Goal: Task Accomplishment & Management: Complete application form

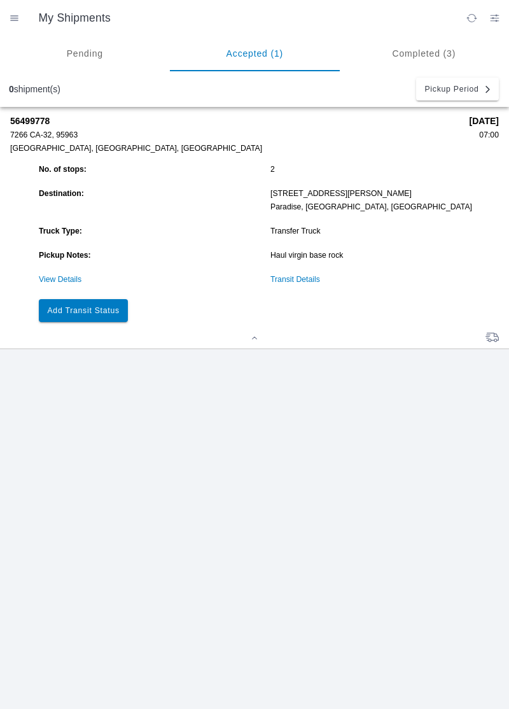
click at [87, 304] on button "Add Transit Status" at bounding box center [83, 310] width 89 height 23
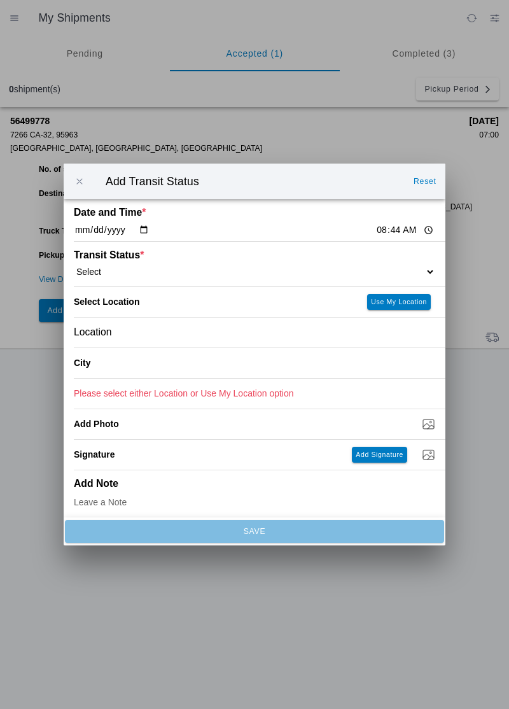
click at [373, 213] on div "Date and Time * [DATE] 08:44" at bounding box center [254, 220] width 361 height 42
click at [375, 227] on input "08:44" at bounding box center [405, 229] width 60 height 13
type input "07:00"
click at [112, 257] on ion-label "Transit Status *" at bounding box center [209, 254] width 271 height 11
click at [96, 268] on select "Select Arrive at Drop Off Arrive at Pickup Break Start Break Stop Depart Drop O…" at bounding box center [254, 271] width 361 height 11
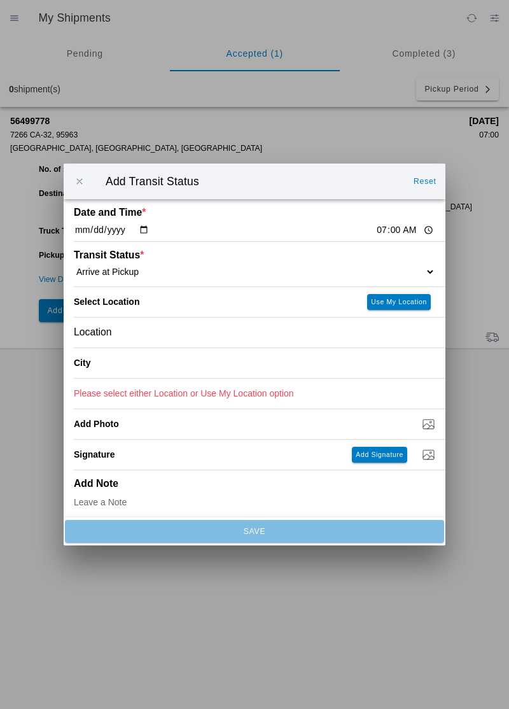
select select "ARVPULOC"
click at [126, 331] on div "Location" at bounding box center [254, 332] width 361 height 30
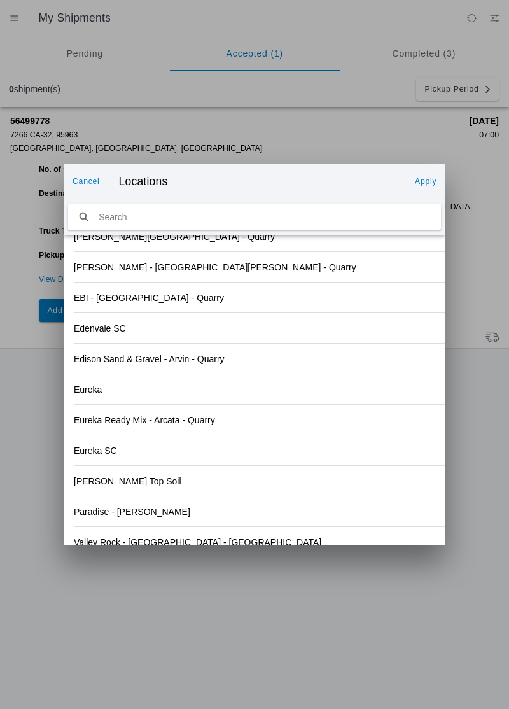
scroll to position [1307, 0]
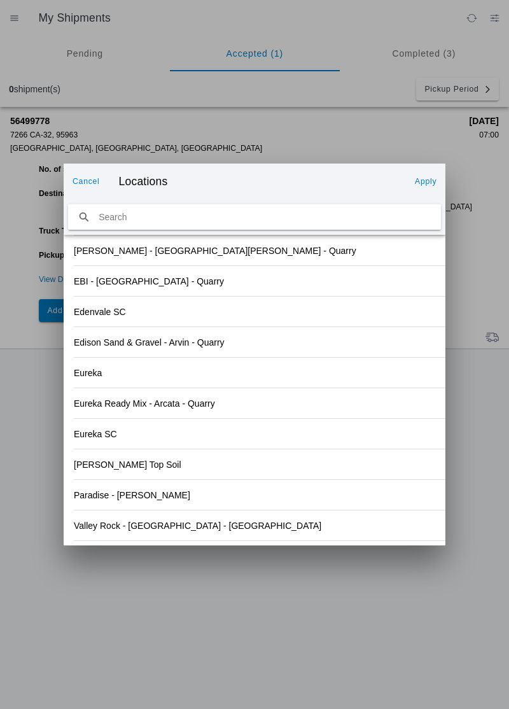
click at [327, 364] on div "Eureka" at bounding box center [254, 373] width 361 height 30
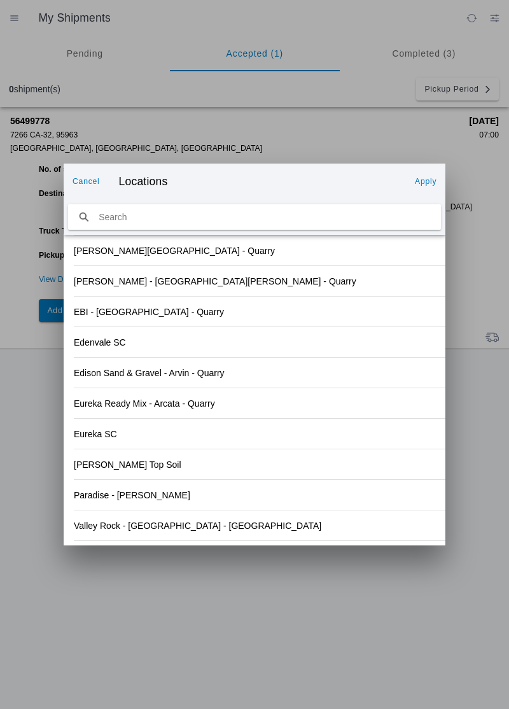
click at [0, 0] on slot "Valley Rock - [GEOGRAPHIC_DATA] - [GEOGRAPHIC_DATA]" at bounding box center [0, 0] width 0 height 0
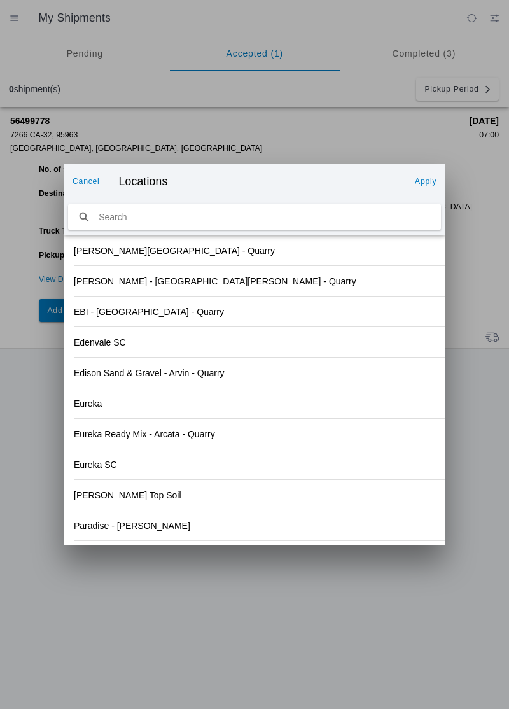
click at [0, 0] on slot "Apply" at bounding box center [0, 0] width 0 height 0
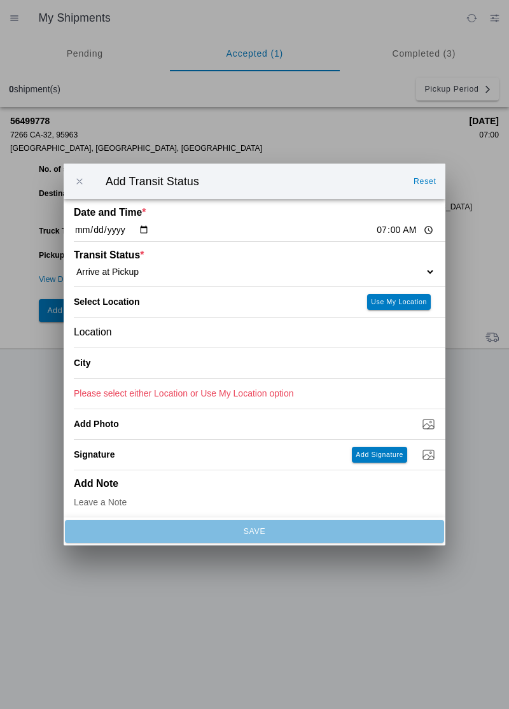
type input "Orland"
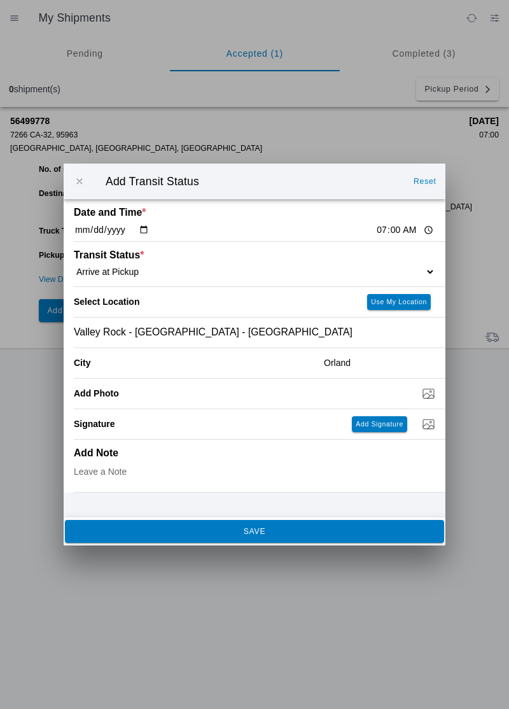
click at [191, 533] on span "SAVE" at bounding box center [254, 531] width 362 height 8
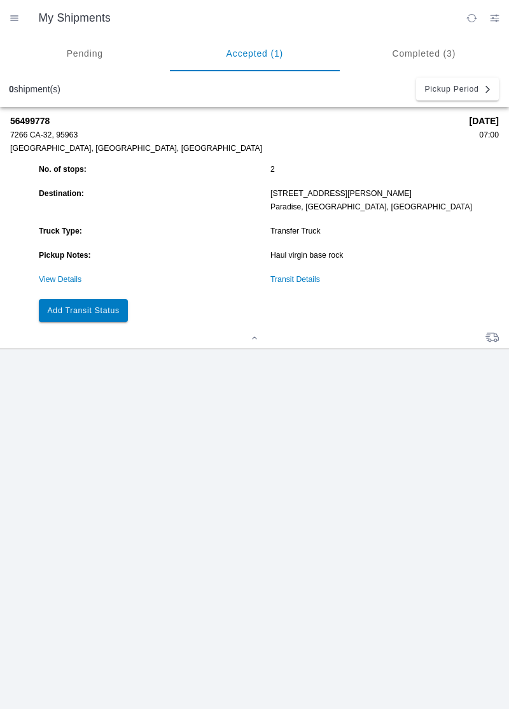
click at [0, 0] on slot "Add Transit Status" at bounding box center [0, 0] width 0 height 0
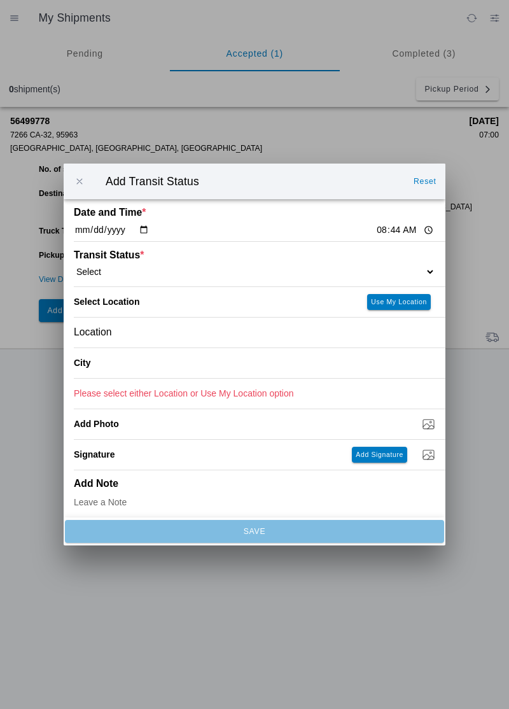
click at [375, 224] on input "08:44" at bounding box center [405, 229] width 60 height 13
type input "07:22"
click at [118, 266] on select "Select Arrive at Drop Off Arrive at Pickup Break Start Break Stop Depart Drop O…" at bounding box center [254, 271] width 361 height 11
select select "DPTPULOC"
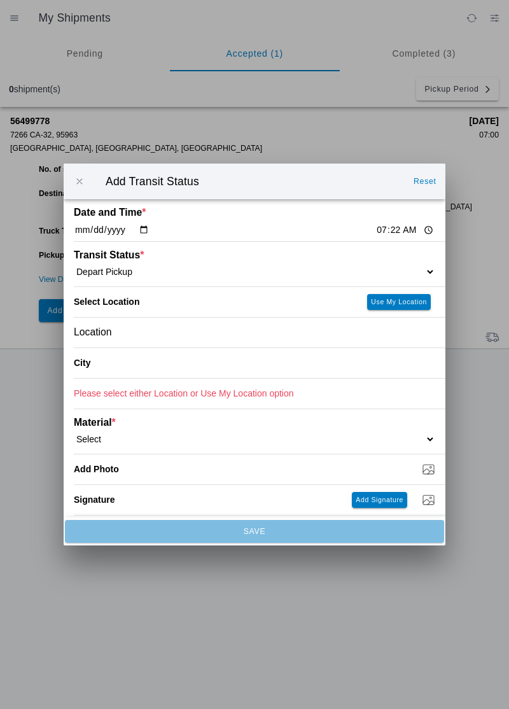
click at [146, 333] on div "Location" at bounding box center [254, 332] width 361 height 30
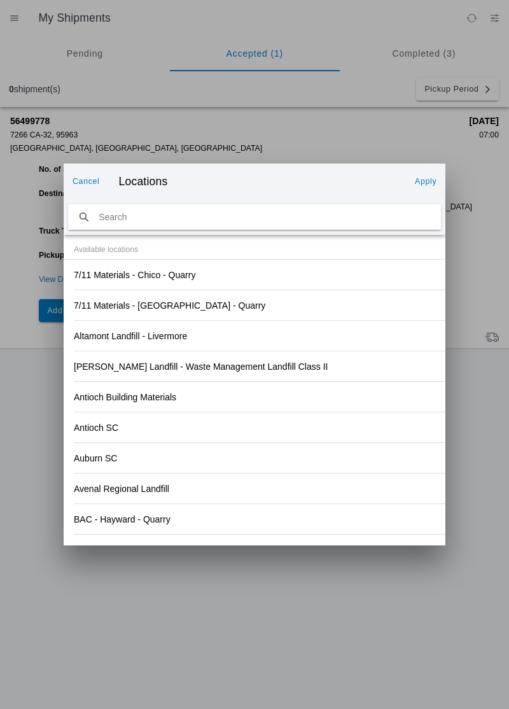
click at [346, 391] on div "Antioch Building Materials" at bounding box center [254, 397] width 361 height 30
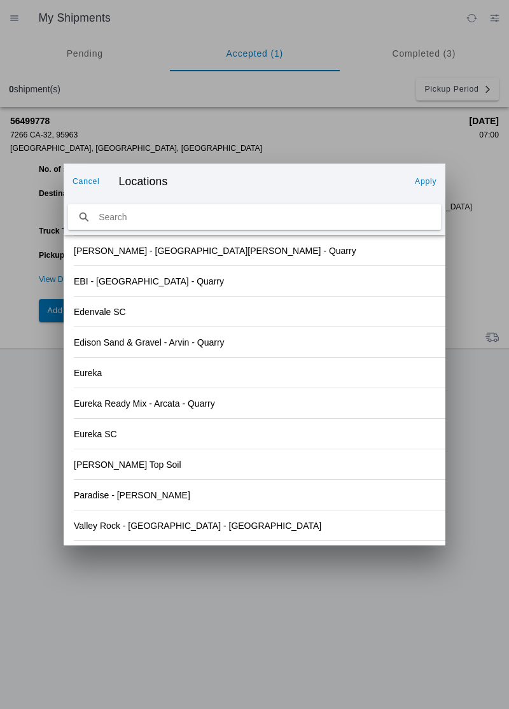
click at [199, 534] on div "Valley Rock - [GEOGRAPHIC_DATA] - [GEOGRAPHIC_DATA]" at bounding box center [254, 525] width 361 height 30
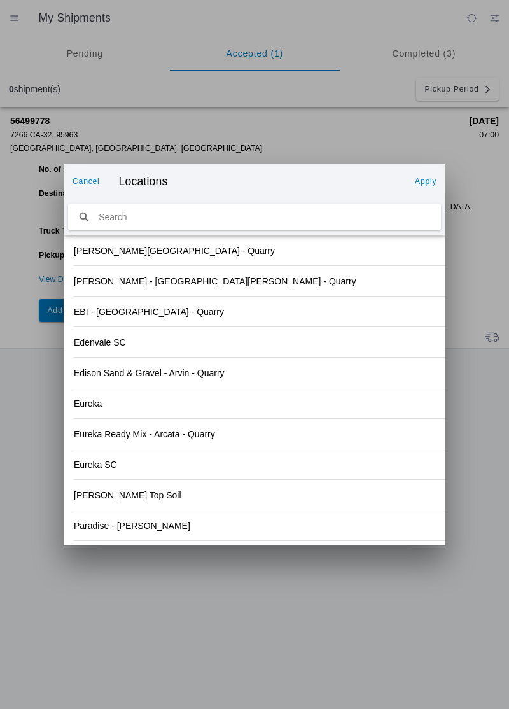
click at [0, 0] on slot "Apply" at bounding box center [0, 0] width 0 height 0
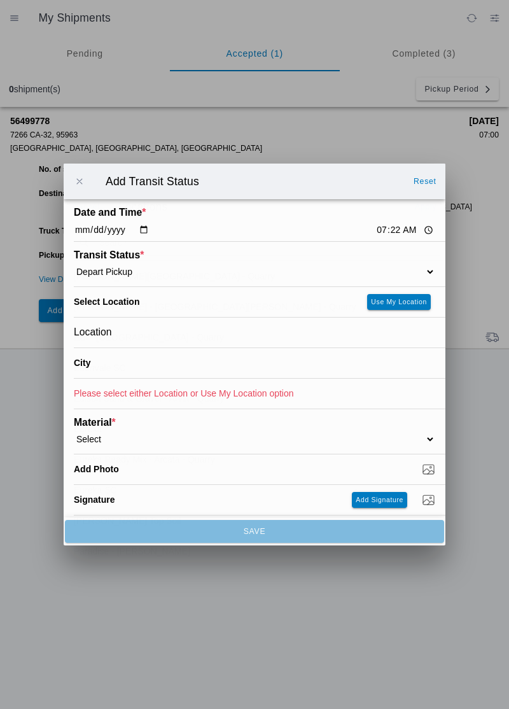
type input "Orland"
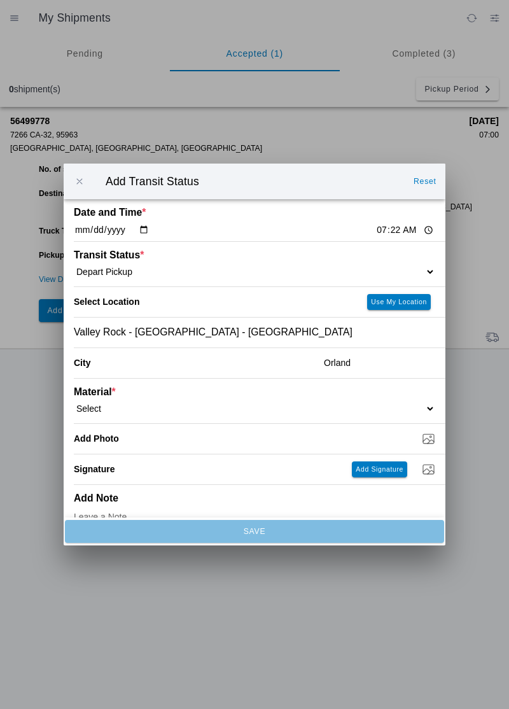
click at [107, 395] on ion-label "Material *" at bounding box center [209, 391] width 271 height 11
click at [104, 405] on select "Select 1" x 3" Rock 1" x 4" Rock 2" x 4" Rock Asphalt Cold Patch Backfill Spec …" at bounding box center [254, 408] width 361 height 11
select select "708651"
click at [133, 441] on input "Dump / Quarry Tag *" at bounding box center [260, 438] width 372 height 14
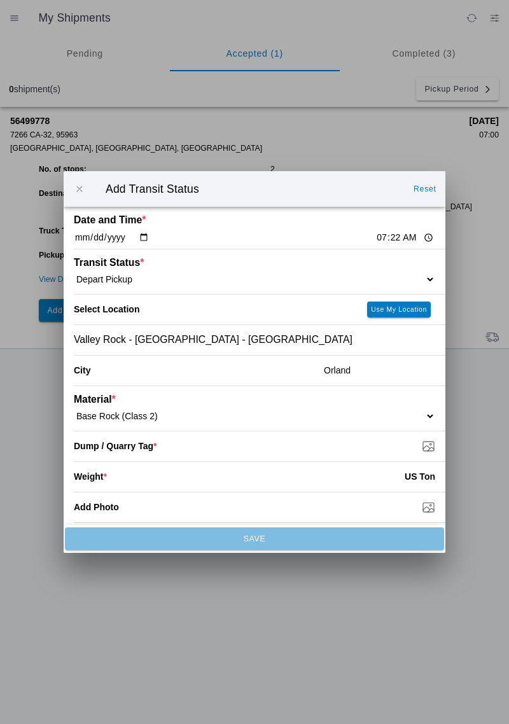
type input "C:\fakepath\17555319177986523966224711180125.jpg"
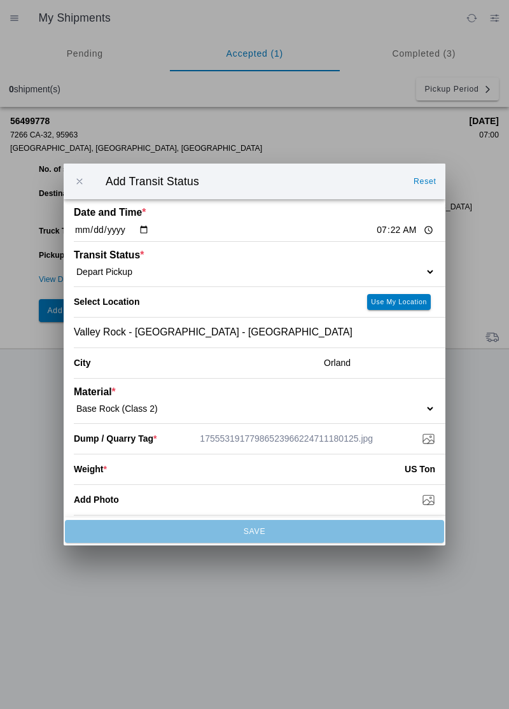
click at [154, 471] on input "number" at bounding box center [256, 469] width 298 height 28
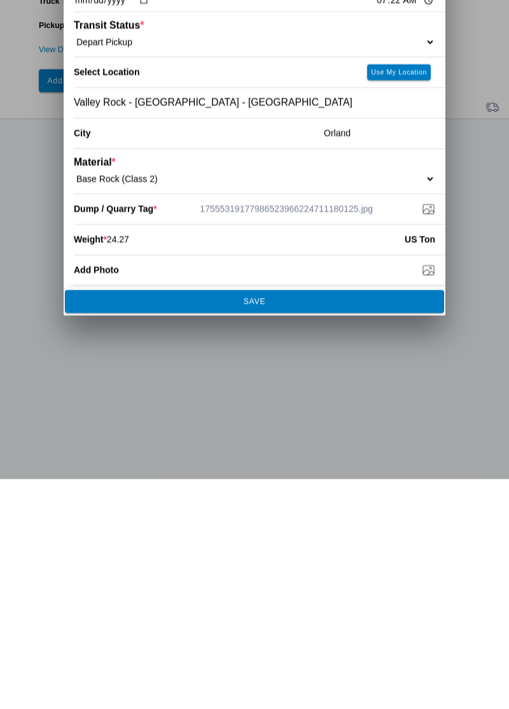
type input "24.27"
click at [268, 529] on span "SAVE" at bounding box center [254, 531] width 362 height 8
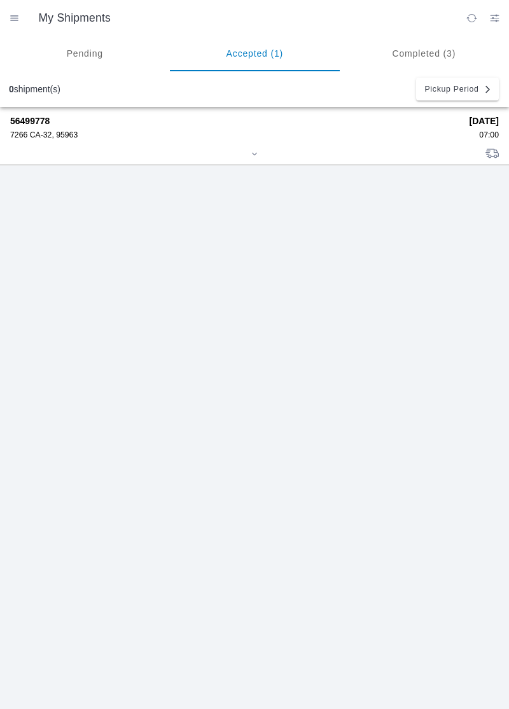
click at [45, 132] on div "7266 CA-32, 95963" at bounding box center [235, 134] width 450 height 9
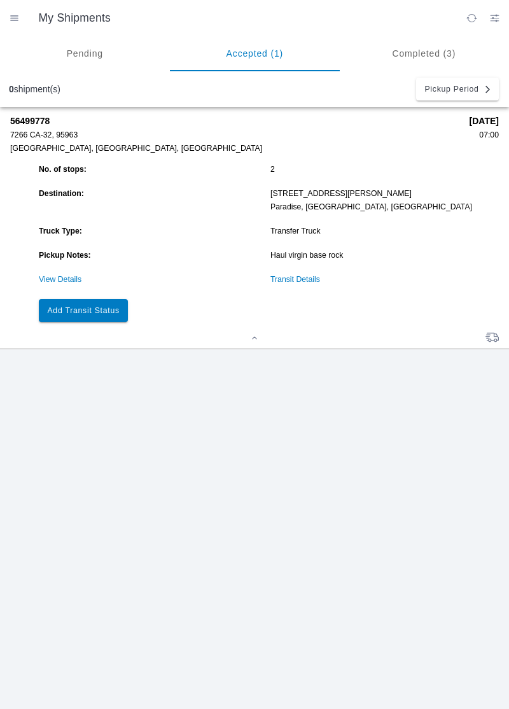
click at [0, 0] on slot "Add Transit Status" at bounding box center [0, 0] width 0 height 0
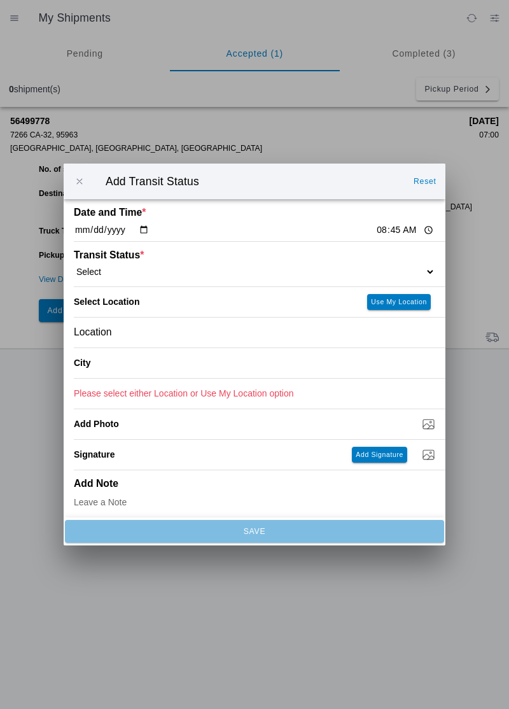
click at [375, 225] on input "08:45" at bounding box center [405, 229] width 60 height 13
type input "08:15"
click at [108, 268] on select "Select Arrive at Drop Off Arrive at Pickup Break Start Break Stop Depart Drop O…" at bounding box center [254, 271] width 361 height 11
select select "ARVDLVLOC"
click at [123, 332] on div "Location" at bounding box center [254, 332] width 361 height 30
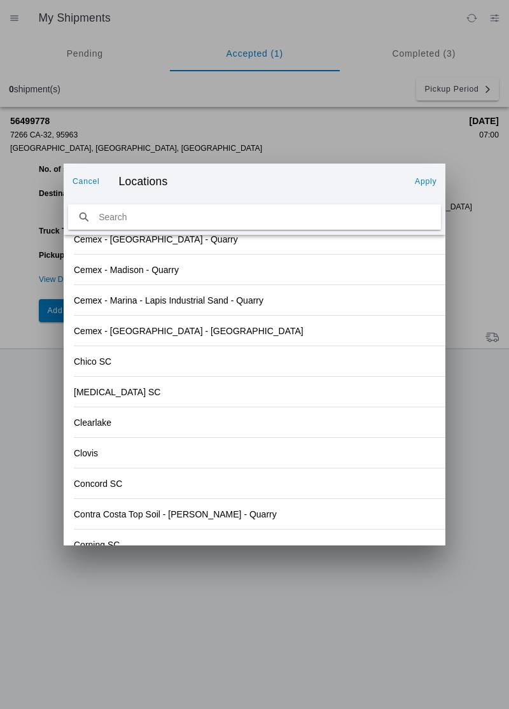
scroll to position [704, 0]
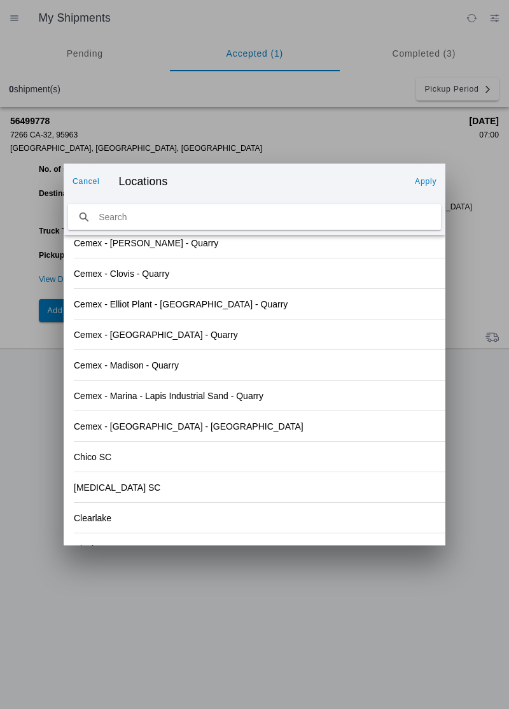
click at [338, 451] on div "Chico SC" at bounding box center [254, 457] width 361 height 30
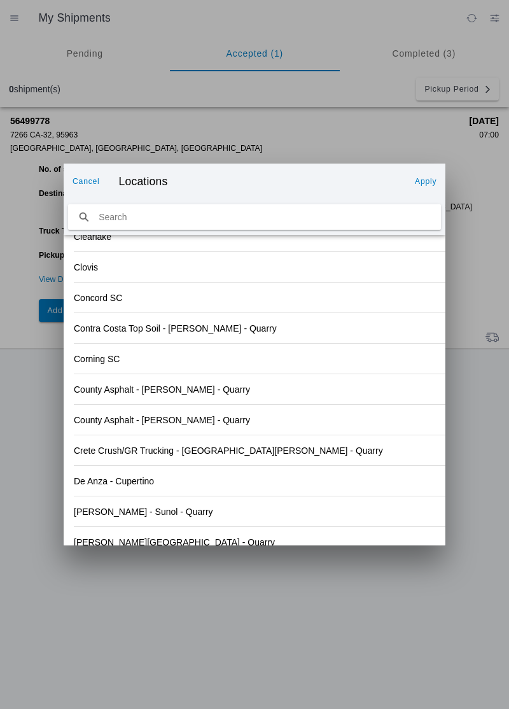
scroll to position [1327, 0]
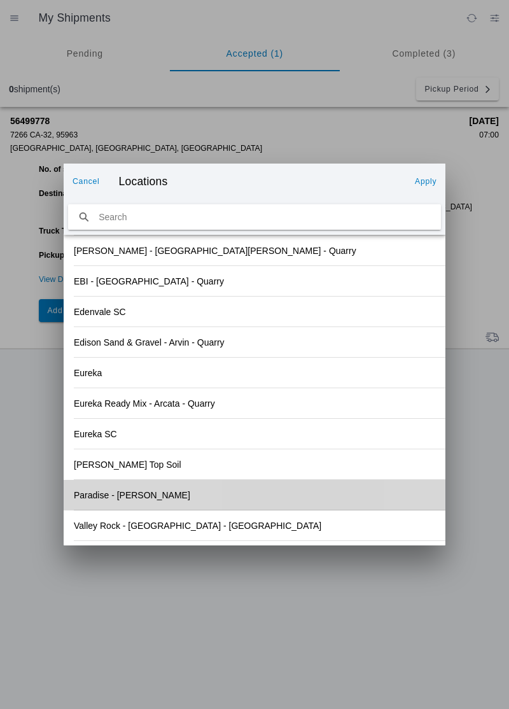
click at [239, 495] on div "Paradise - [PERSON_NAME]" at bounding box center [254, 495] width 361 height 30
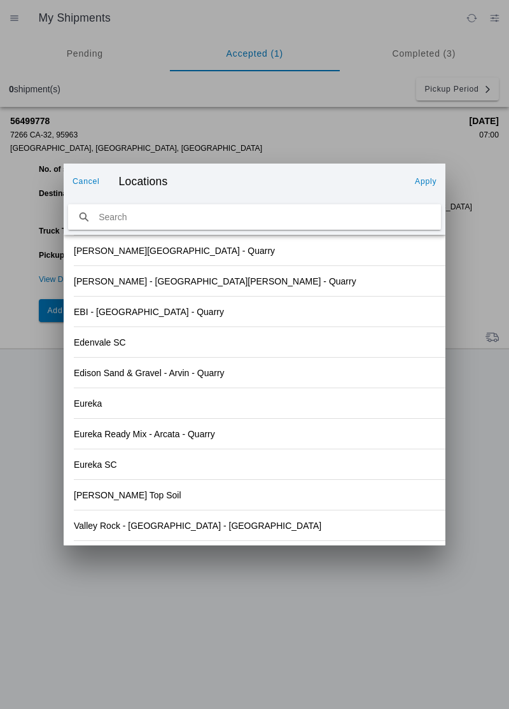
click at [0, 0] on slot "Apply" at bounding box center [0, 0] width 0 height 0
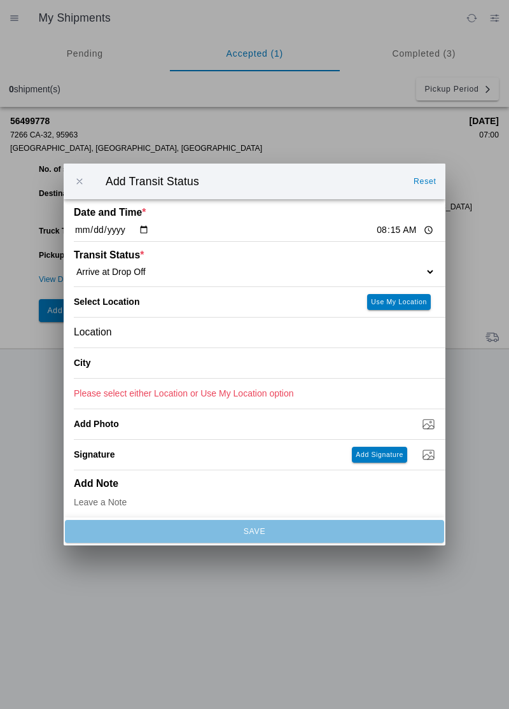
type input "Paradise"
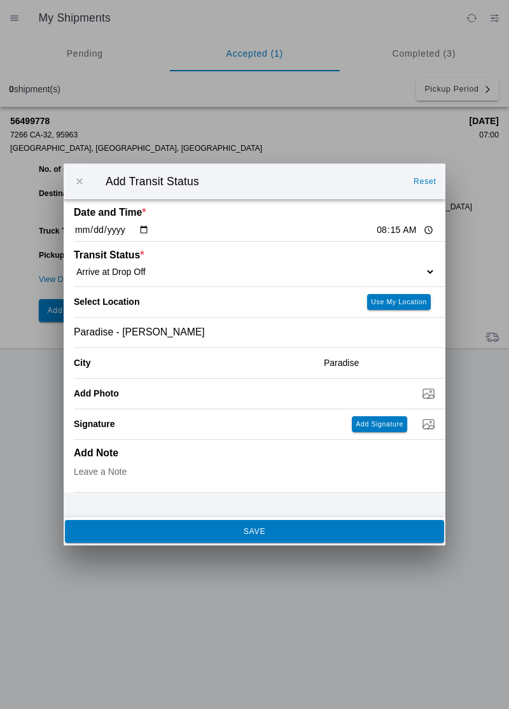
click at [250, 538] on button "SAVE" at bounding box center [254, 531] width 379 height 23
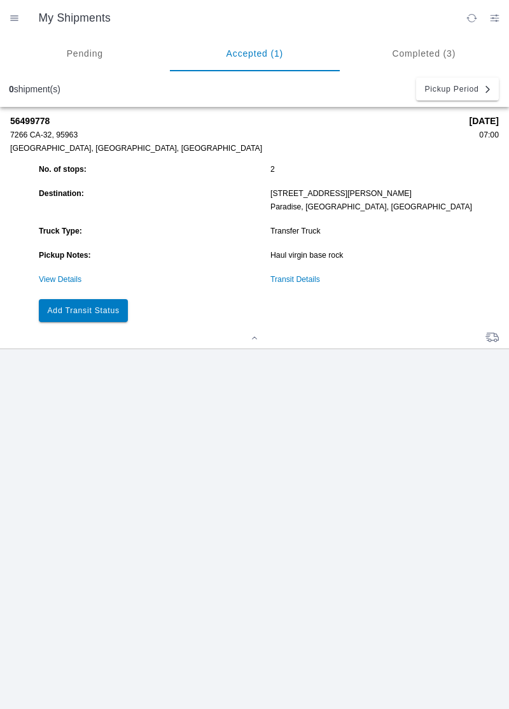
click at [108, 316] on button "Add Transit Status" at bounding box center [83, 310] width 89 height 23
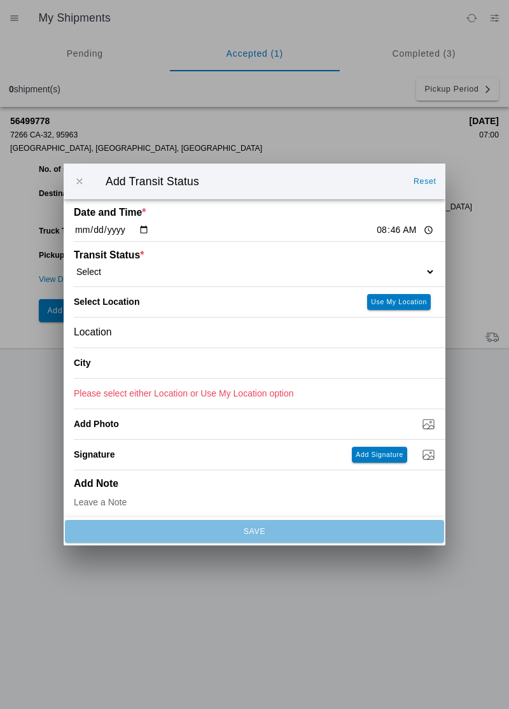
click at [375, 227] on input "08:46" at bounding box center [405, 229] width 60 height 13
type input "08:23"
click at [137, 268] on select "Select Arrive at Drop Off Arrive at Pickup Break Start Break Stop Depart Drop O…" at bounding box center [254, 271] width 361 height 11
select select "DPTDLVLOC"
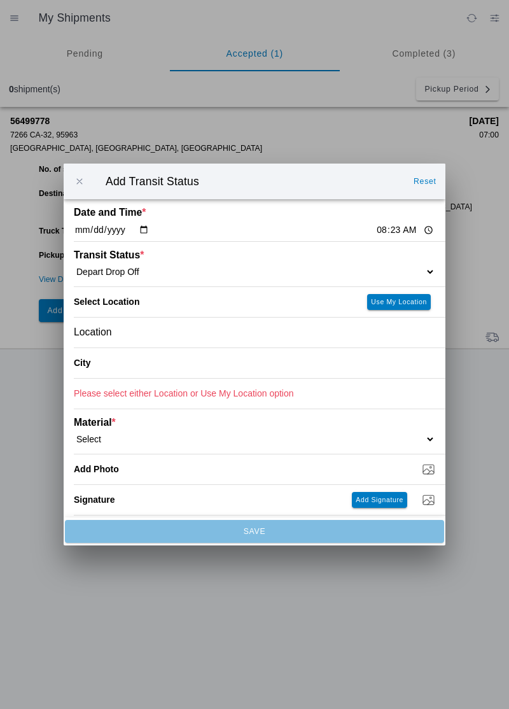
click at [136, 333] on div "Location" at bounding box center [254, 332] width 361 height 30
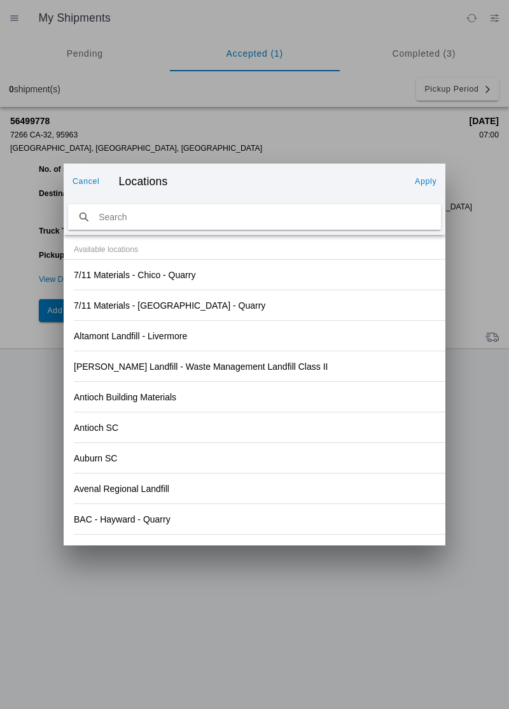
click at [370, 380] on div "[PERSON_NAME] Landfill - Waste Management Landfill Class II" at bounding box center [254, 366] width 361 height 30
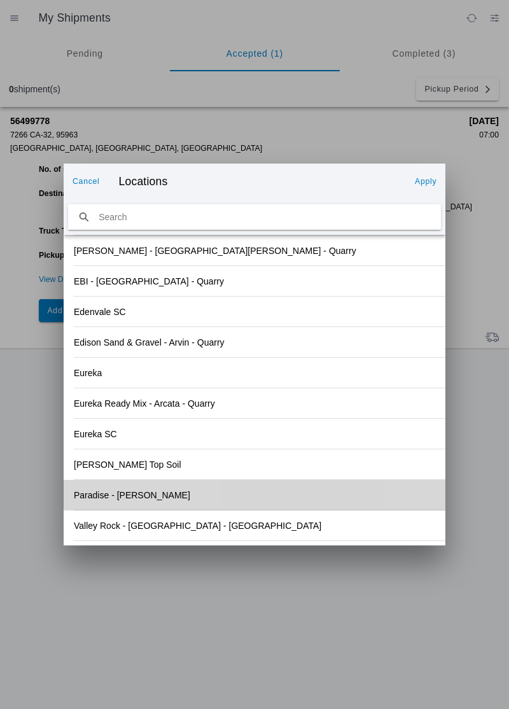
click at [295, 495] on div "Paradise - [PERSON_NAME]" at bounding box center [254, 495] width 361 height 30
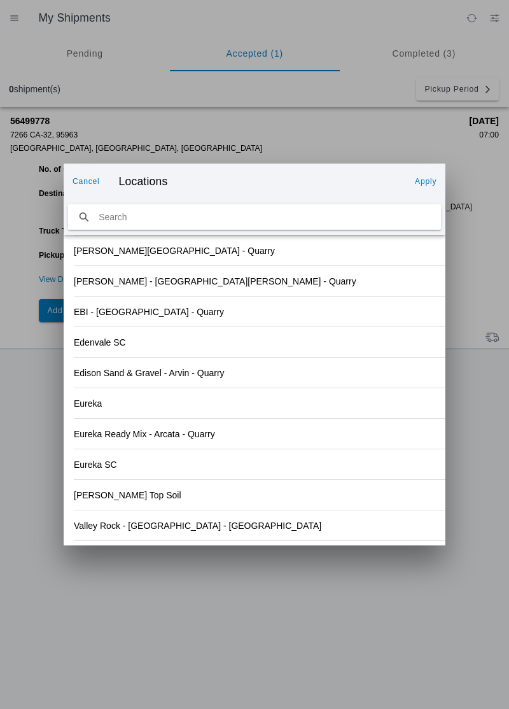
click at [428, 176] on button "Apply" at bounding box center [426, 181] width 32 height 20
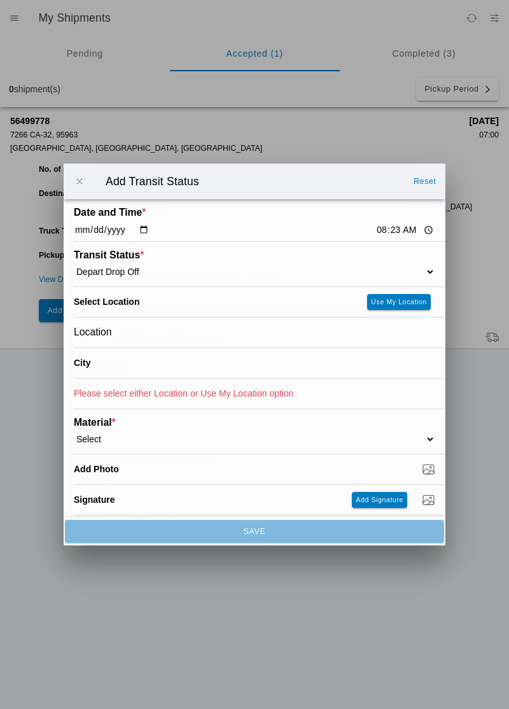
type input "Paradise"
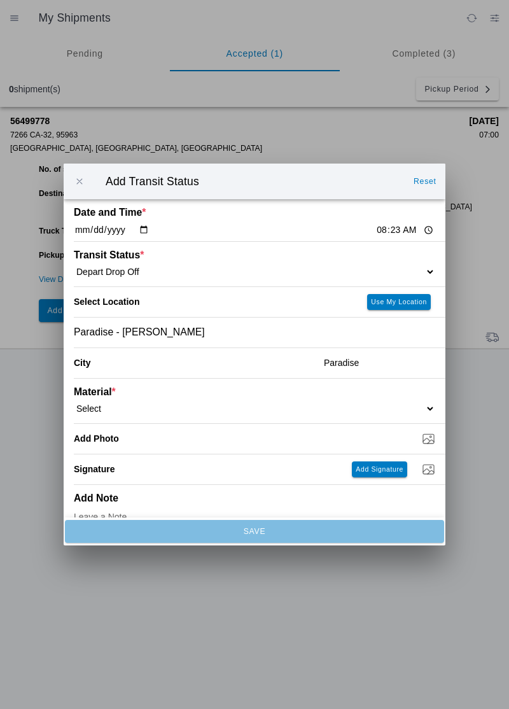
click at [121, 406] on select "Select 1" x 3" Rock 1" x 4" Rock 2" x 4" Rock Asphalt Cold Patch Backfill Spec …" at bounding box center [254, 408] width 361 height 11
select select "708651"
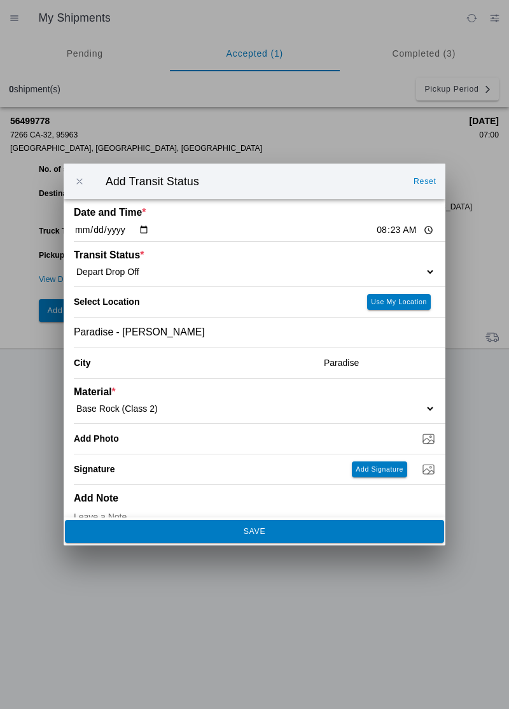
click at [237, 534] on span "SAVE" at bounding box center [254, 531] width 362 height 8
